Goal: Contribute content: Contribute content

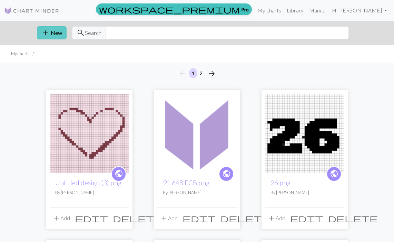
click at [59, 32] on button "add New" at bounding box center [52, 32] width 30 height 13
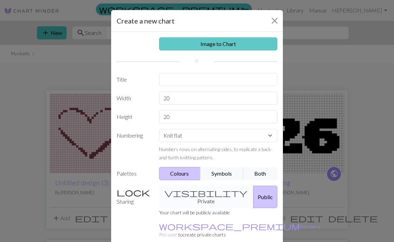
click at [206, 44] on link "Image to Chart" at bounding box center [218, 43] width 119 height 13
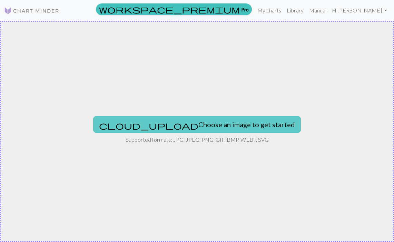
click at [202, 129] on button "cloud_upload Choose an image to get started" at bounding box center [197, 124] width 208 height 17
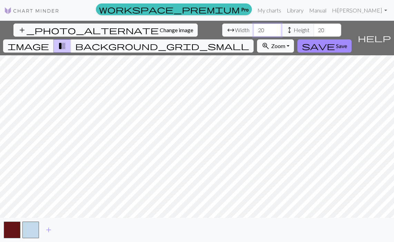
click at [254, 32] on input "20" at bounding box center [268, 29] width 28 height 13
type input "2"
type input "30"
click at [314, 30] on input "20" at bounding box center [328, 29] width 28 height 13
type input "2"
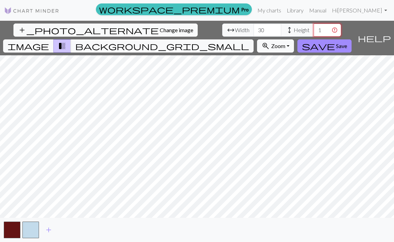
click at [314, 30] on input "1" at bounding box center [328, 29] width 28 height 13
type input "1"
type input "2"
type input "15"
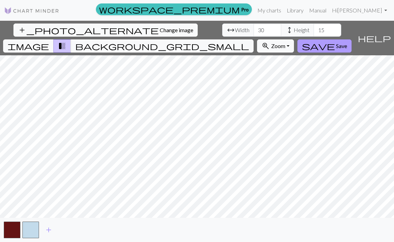
click at [347, 42] on span "Save" at bounding box center [341, 45] width 11 height 7
click at [254, 32] on input "20" at bounding box center [268, 29] width 28 height 13
type input "2"
type input "30"
click at [314, 33] on input "20" at bounding box center [328, 29] width 28 height 13
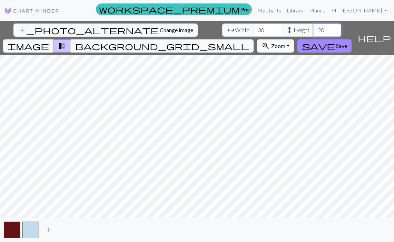
type input "2"
type input "30"
click at [347, 42] on span "Save" at bounding box center [341, 45] width 11 height 7
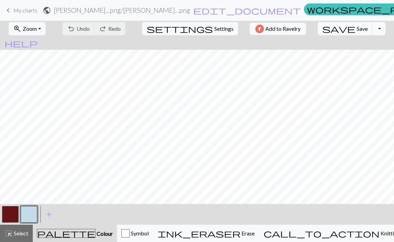
scroll to position [36, 0]
click at [10, 218] on button "button" at bounding box center [10, 214] width 17 height 17
click at [30, 215] on button "button" at bounding box center [29, 214] width 17 height 17
click at [90, 27] on span "Undo" at bounding box center [83, 28] width 13 height 7
click at [8, 215] on button "button" at bounding box center [10, 214] width 17 height 17
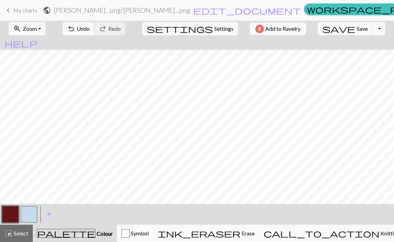
click at [31, 213] on button "button" at bounding box center [29, 214] width 17 height 17
click at [6, 212] on button "button" at bounding box center [10, 214] width 17 height 17
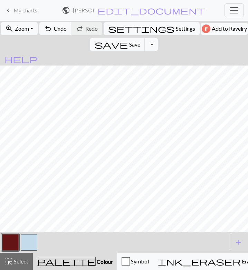
click at [11, 241] on button "button" at bounding box center [10, 242] width 17 height 17
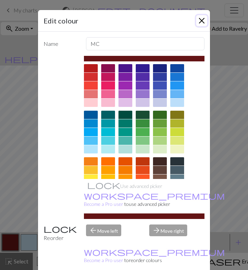
click at [201, 19] on button "Close" at bounding box center [201, 20] width 11 height 11
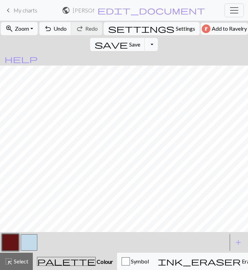
click at [32, 241] on button "button" at bounding box center [29, 242] width 17 height 17
click at [8, 241] on button "button" at bounding box center [10, 242] width 17 height 17
click at [26, 241] on button "button" at bounding box center [29, 242] width 17 height 17
click at [65, 29] on span "Undo" at bounding box center [60, 28] width 13 height 7
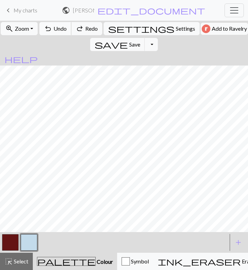
click at [65, 29] on span "Undo" at bounding box center [60, 28] width 13 height 7
click at [10, 241] on button "button" at bounding box center [10, 242] width 17 height 17
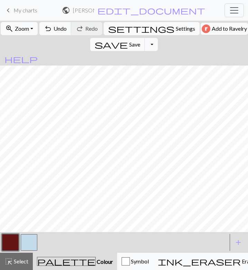
click at [29, 241] on button "button" at bounding box center [29, 242] width 17 height 17
click at [9, 241] on button "button" at bounding box center [10, 242] width 17 height 17
click at [63, 29] on span "Undo" at bounding box center [60, 28] width 13 height 7
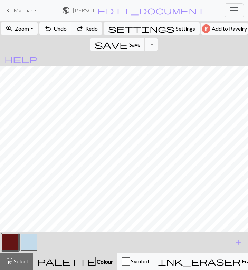
click at [63, 29] on span "Undo" at bounding box center [60, 28] width 13 height 7
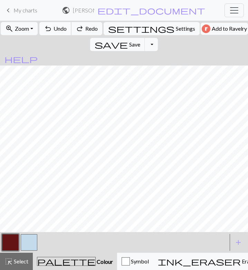
click at [63, 29] on span "Undo" at bounding box center [60, 28] width 13 height 7
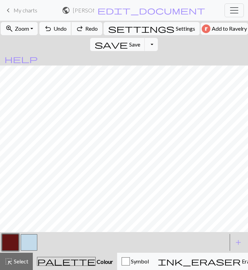
click at [63, 29] on span "Undo" at bounding box center [60, 28] width 13 height 7
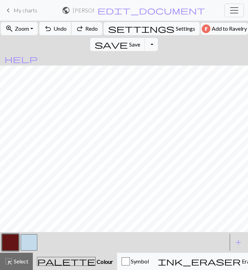
click at [63, 29] on span "Undo" at bounding box center [60, 28] width 13 height 7
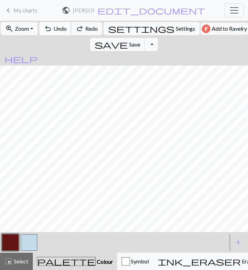
click at [63, 29] on span "Undo" at bounding box center [60, 28] width 13 height 7
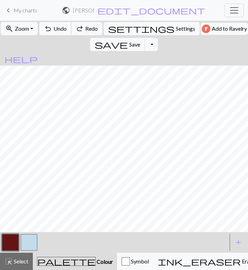
click at [63, 29] on span "Undo" at bounding box center [60, 28] width 13 height 7
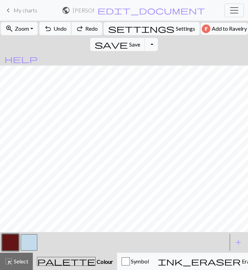
click at [56, 29] on button "undo Undo Undo" at bounding box center [55, 28] width 32 height 13
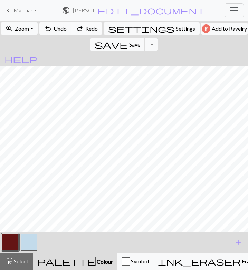
click at [95, 28] on span "Redo" at bounding box center [91, 28] width 12 height 7
click at [27, 241] on button "button" at bounding box center [29, 242] width 17 height 17
click at [12, 241] on button "button" at bounding box center [10, 242] width 17 height 17
click at [27, 241] on button "button" at bounding box center [29, 242] width 17 height 17
click at [10, 241] on button "button" at bounding box center [10, 242] width 17 height 17
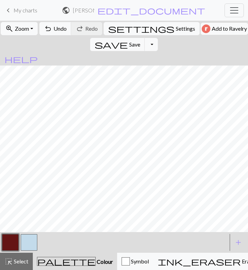
click at [30, 241] on button "button" at bounding box center [29, 242] width 17 height 17
click at [12, 241] on button "button" at bounding box center [10, 242] width 17 height 17
click at [30, 241] on button "button" at bounding box center [29, 242] width 17 height 17
click at [15, 241] on button "button" at bounding box center [10, 242] width 17 height 17
click at [61, 28] on span "Undo" at bounding box center [60, 28] width 13 height 7
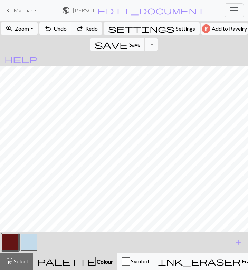
click at [61, 28] on span "Undo" at bounding box center [60, 28] width 13 height 7
click at [35, 241] on button "button" at bounding box center [29, 242] width 17 height 17
click at [11, 241] on button "button" at bounding box center [10, 242] width 17 height 17
click at [31, 241] on button "button" at bounding box center [29, 242] width 17 height 17
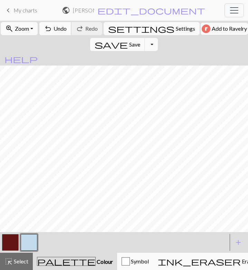
click at [57, 27] on span "Undo" at bounding box center [60, 28] width 13 height 7
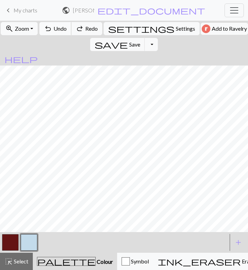
click at [57, 27] on span "Undo" at bounding box center [60, 28] width 13 height 7
click at [89, 28] on span "Redo" at bounding box center [91, 28] width 12 height 7
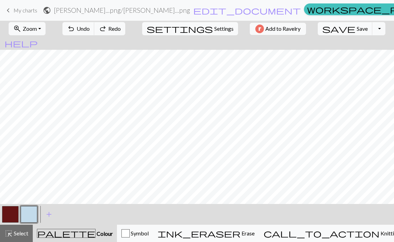
click at [8, 218] on button "button" at bounding box center [10, 214] width 17 height 17
click at [26, 213] on button "button" at bounding box center [29, 214] width 17 height 17
click at [8, 218] on button "button" at bounding box center [10, 214] width 17 height 17
click at [32, 215] on button "button" at bounding box center [29, 214] width 17 height 17
click at [9, 213] on button "button" at bounding box center [10, 214] width 17 height 17
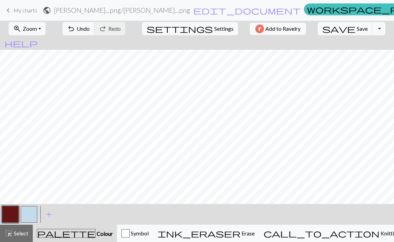
click at [30, 209] on button "button" at bounding box center [29, 214] width 17 height 17
click at [10, 210] on button "button" at bounding box center [10, 214] width 17 height 17
click at [90, 29] on span "Undo" at bounding box center [83, 28] width 13 height 7
click at [90, 28] on span "Undo" at bounding box center [83, 28] width 13 height 7
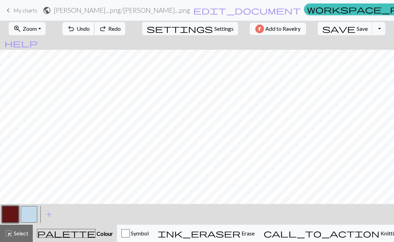
click at [90, 28] on span "Undo" at bounding box center [83, 28] width 13 height 7
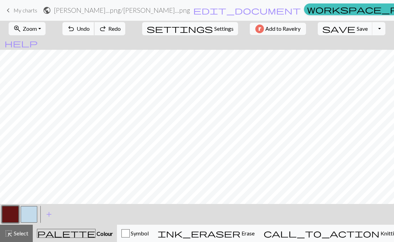
click at [90, 28] on span "Undo" at bounding box center [83, 28] width 13 height 7
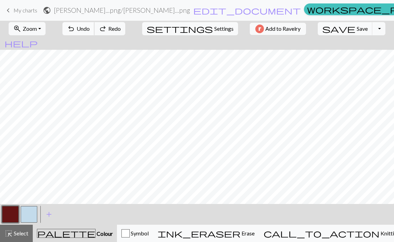
click at [90, 28] on span "Undo" at bounding box center [83, 28] width 13 height 7
click at [33, 213] on button "button" at bounding box center [29, 214] width 17 height 17
click at [45, 214] on span "add" at bounding box center [49, 214] width 8 height 10
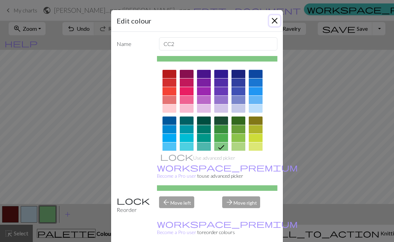
click at [276, 23] on button "Close" at bounding box center [274, 20] width 11 height 11
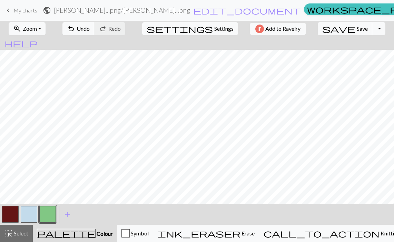
click at [44, 214] on button "button" at bounding box center [47, 214] width 17 height 17
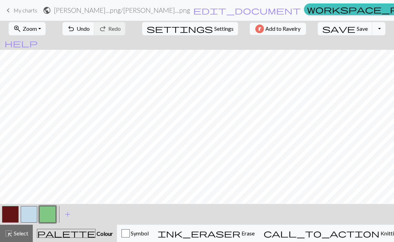
click at [26, 216] on button "button" at bounding box center [29, 214] width 17 height 17
click at [8, 213] on button "button" at bounding box center [10, 214] width 17 height 17
click at [90, 27] on span "Undo" at bounding box center [83, 28] width 13 height 7
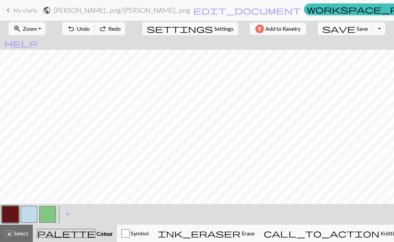
click at [90, 27] on span "Undo" at bounding box center [83, 28] width 13 height 7
click at [48, 210] on button "button" at bounding box center [47, 214] width 17 height 17
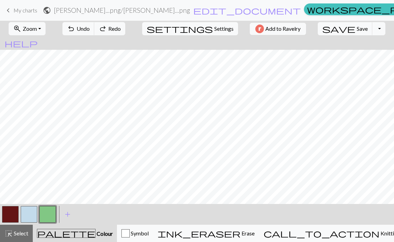
click at [51, 211] on button "button" at bounding box center [47, 214] width 17 height 17
